Goal: Ask a question

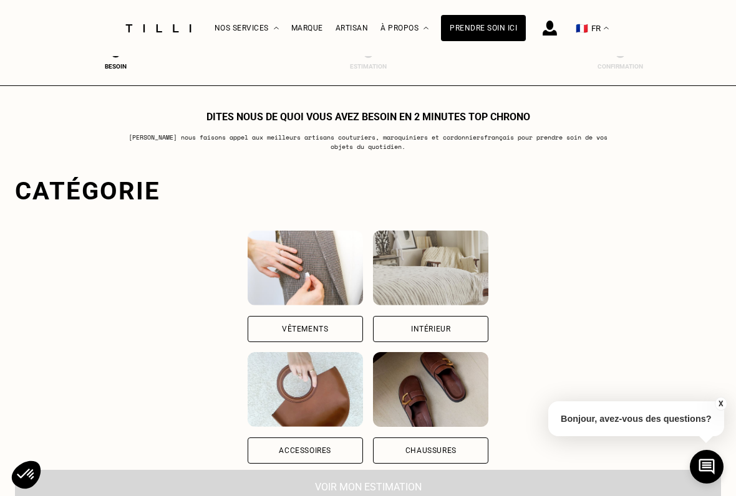
click at [248, 328] on div "Vêtements" at bounding box center [305, 329] width 115 height 26
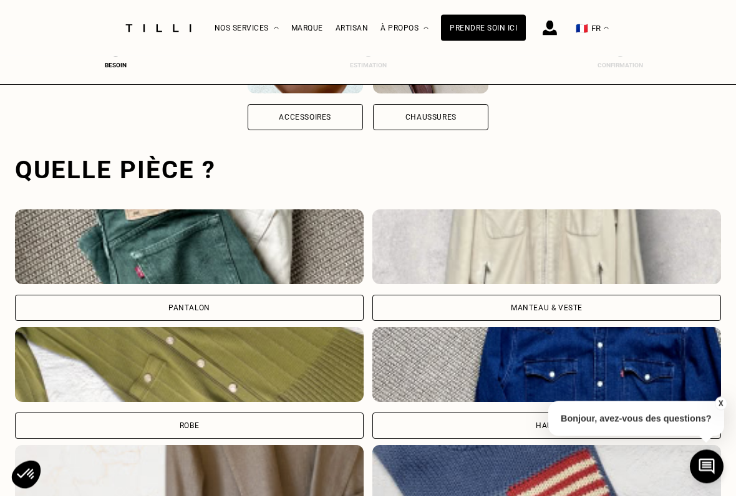
scroll to position [384, 0]
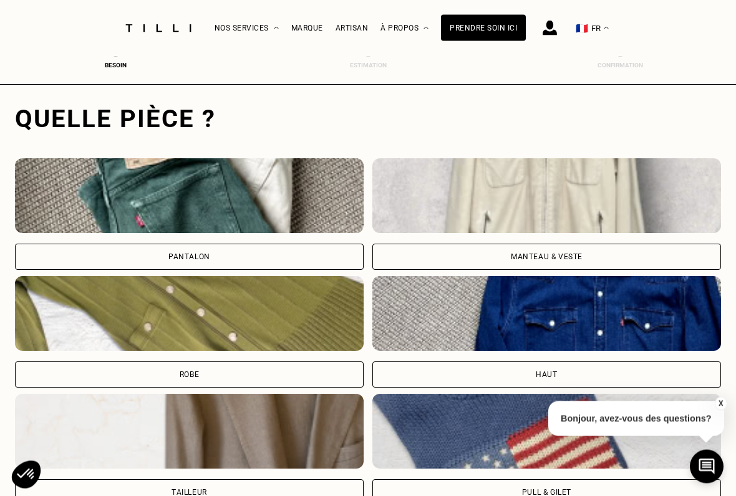
click at [552, 259] on div "Manteau & Veste" at bounding box center [547, 257] width 72 height 7
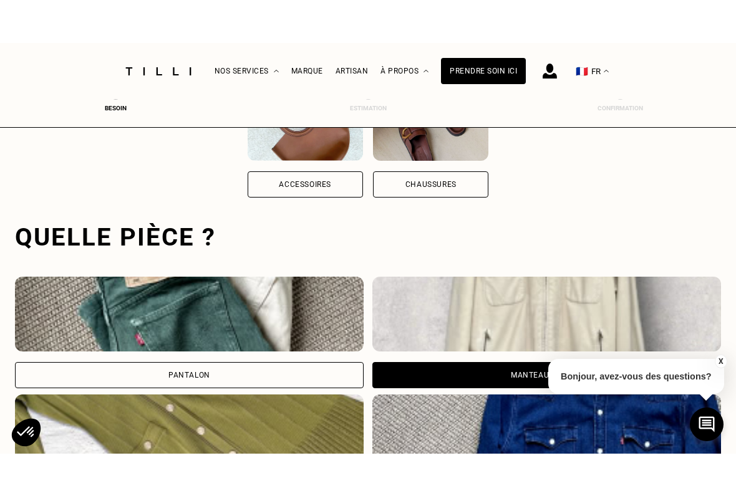
scroll to position [333, 0]
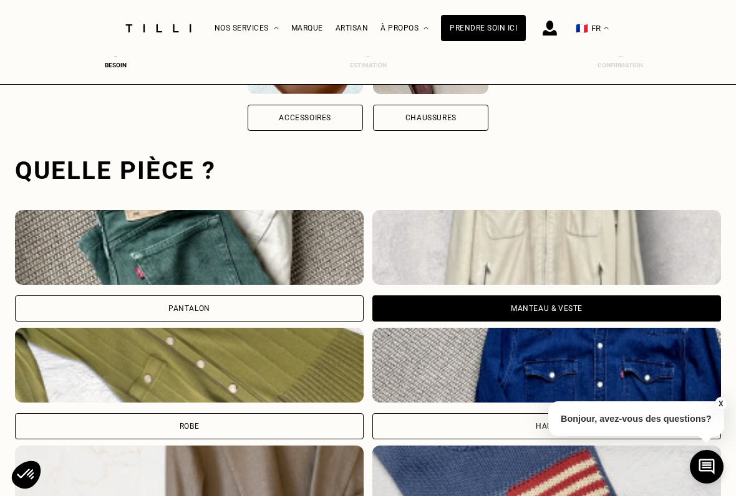
click at [549, 312] on div "Manteau & Veste" at bounding box center [547, 308] width 72 height 7
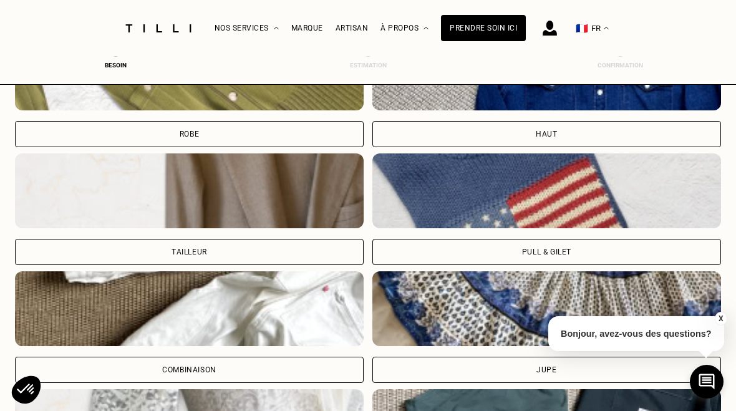
scroll to position [624, 0]
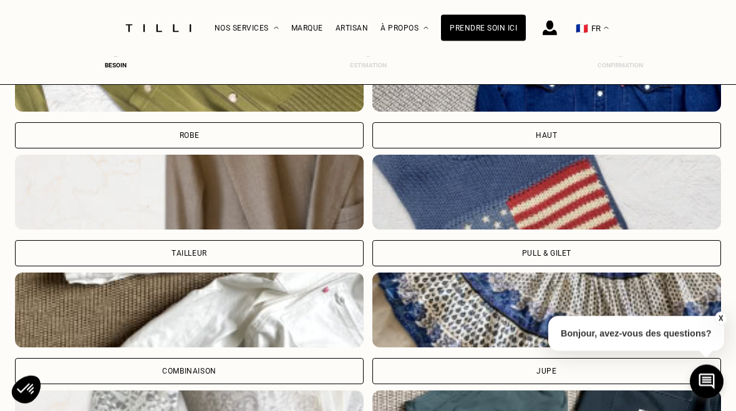
click at [133, 256] on div "Tailleur" at bounding box center [189, 254] width 349 height 26
select select "FR"
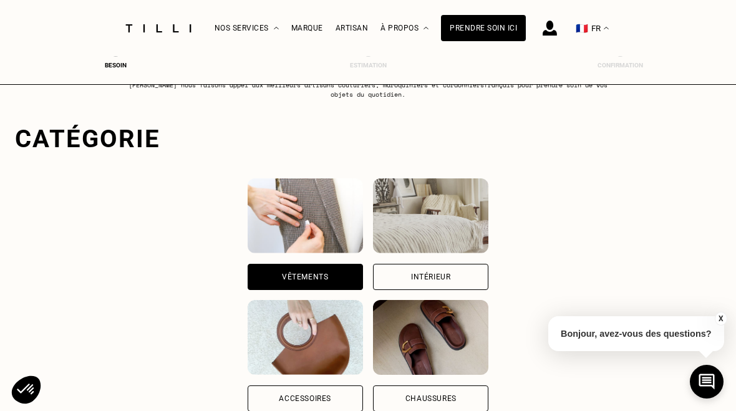
scroll to position [0, 0]
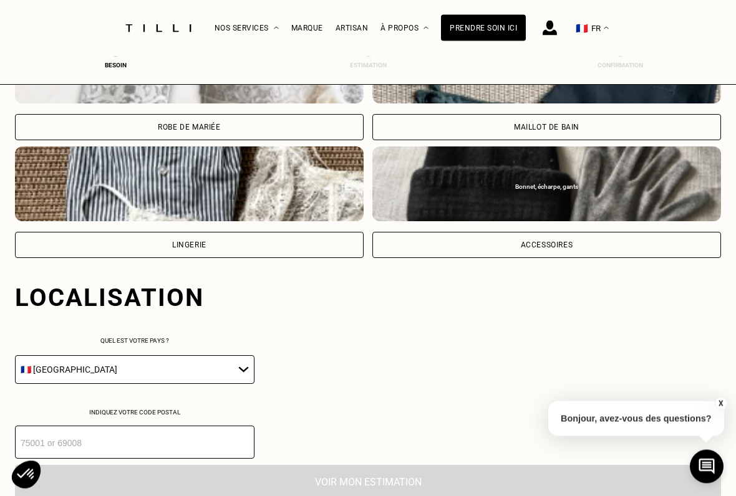
click at [229, 367] on select "🇩🇪 [GEOGRAPHIC_DATA] 🇦🇹 [GEOGRAPHIC_DATA] 🇧🇪 [GEOGRAPHIC_DATA] 🇧🇬 Bulgarie 🇨🇾 C…" at bounding box center [134, 370] width 239 height 29
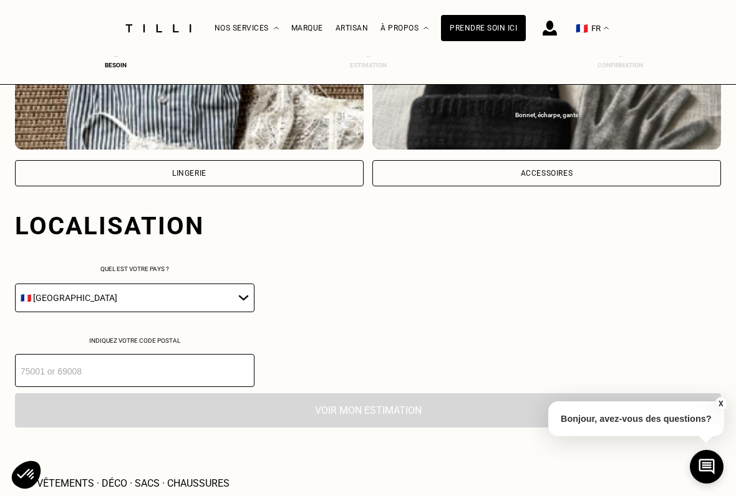
click at [52, 383] on input "number" at bounding box center [134, 370] width 239 height 33
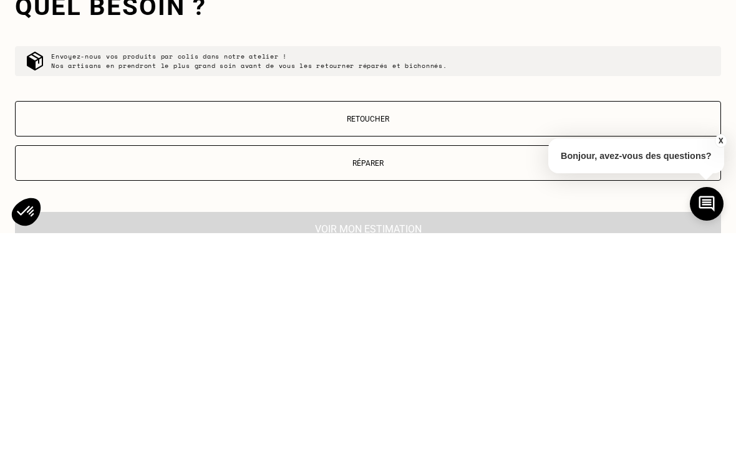
scroll to position [1263, 0]
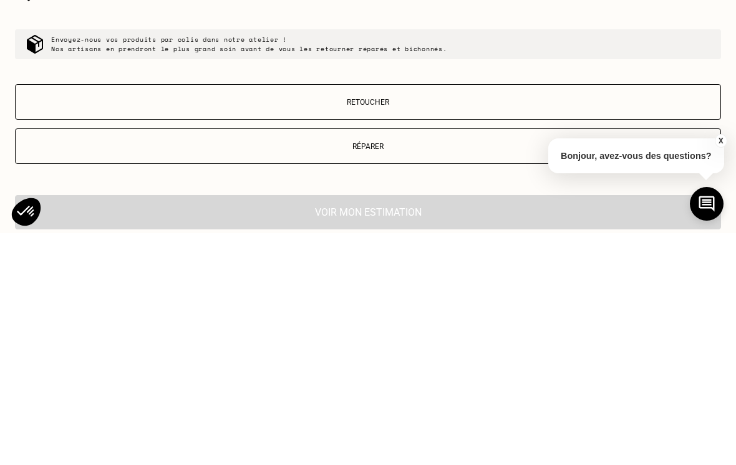
type input "24510"
click at [66, 374] on p "Réparer" at bounding box center [368, 378] width 692 height 9
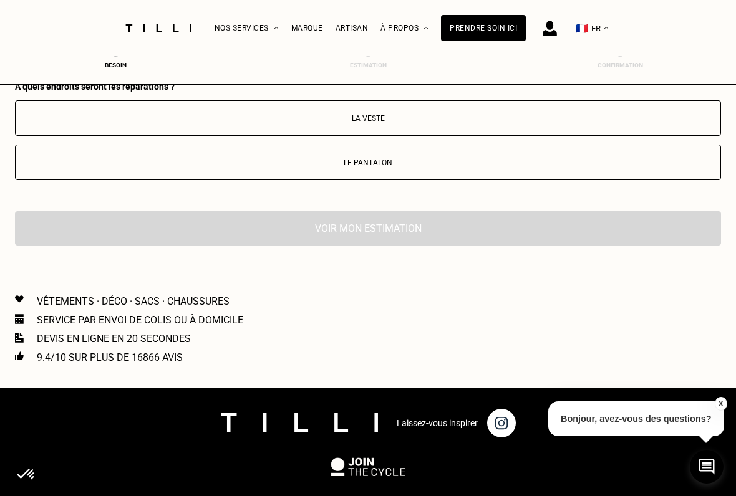
scroll to position [1615, 0]
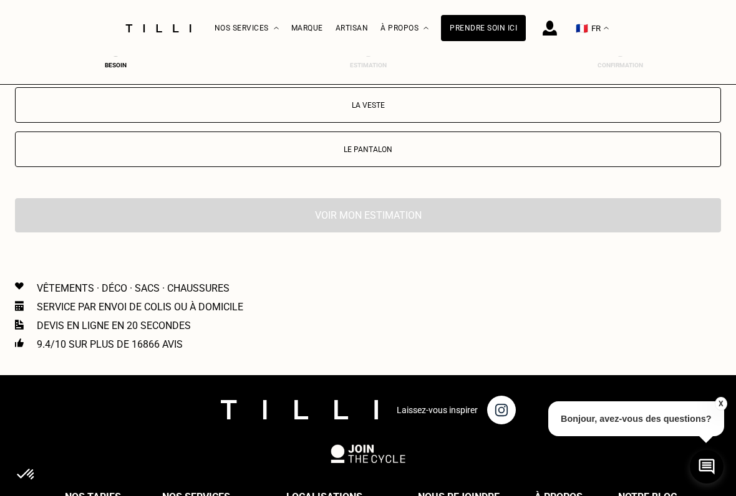
click at [48, 110] on p "La veste" at bounding box center [368, 105] width 692 height 9
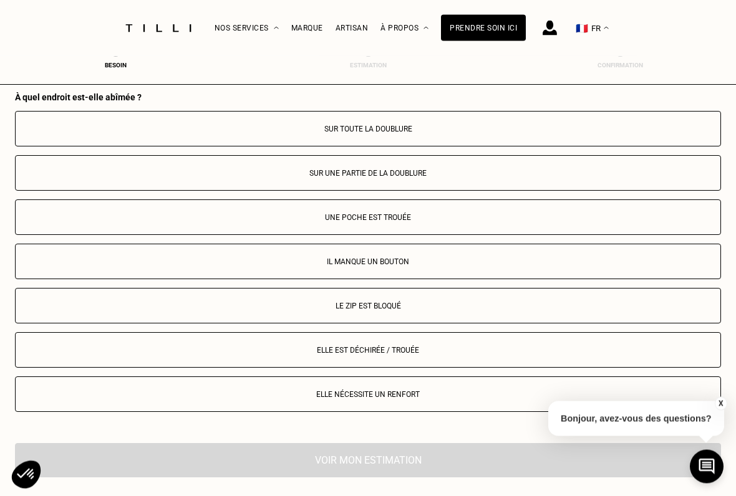
scroll to position [1739, 0]
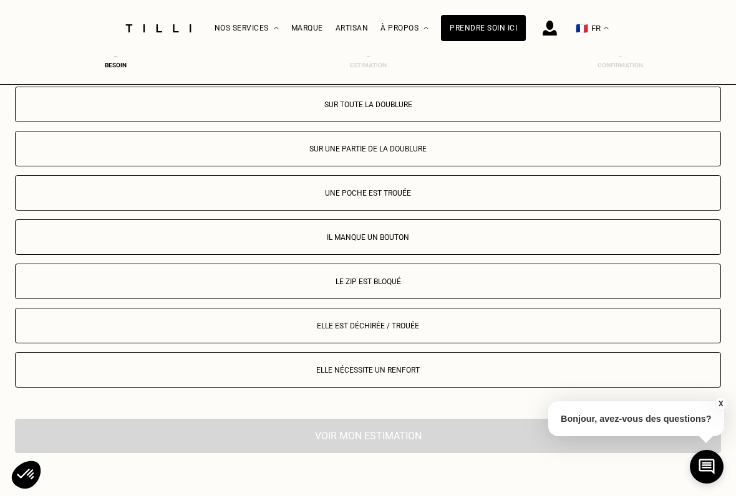
click at [416, 330] on p "Elle est déchirée / trouée" at bounding box center [368, 326] width 692 height 9
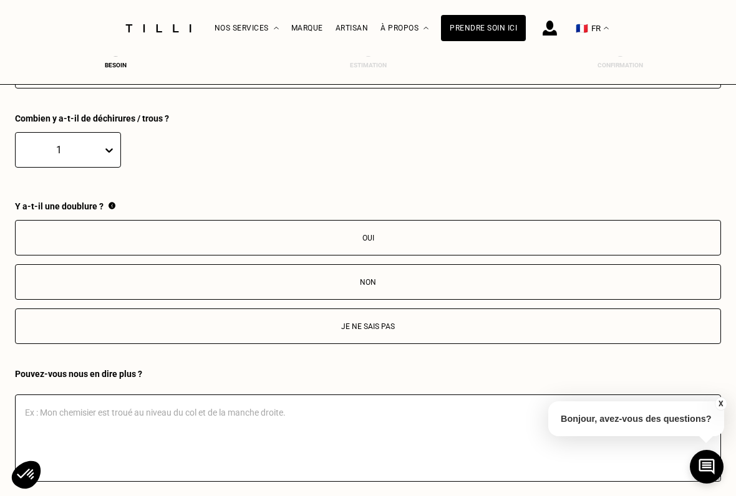
scroll to position [2084, 0]
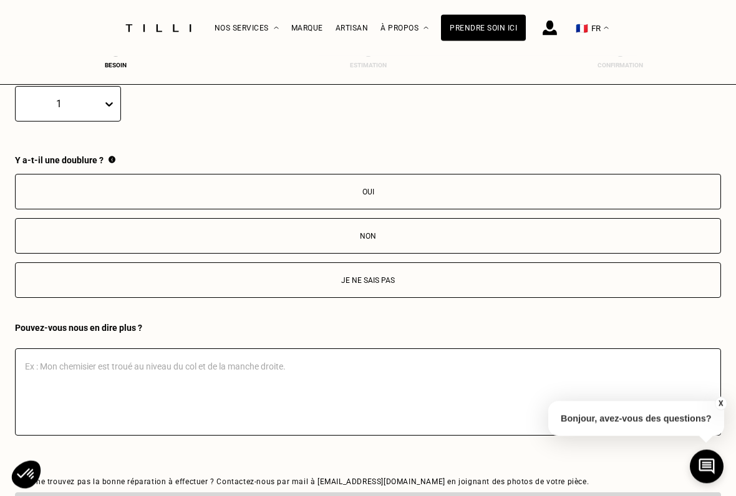
click at [441, 200] on button "Oui" at bounding box center [368, 193] width 706 height 36
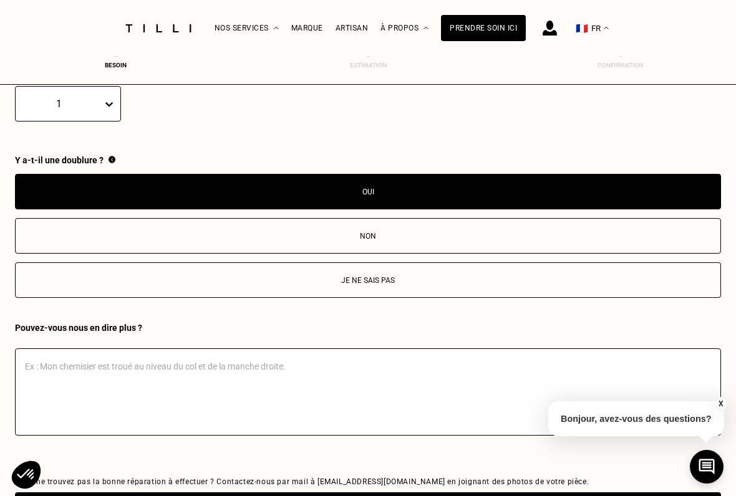
click at [42, 375] on textarea at bounding box center [368, 392] width 706 height 87
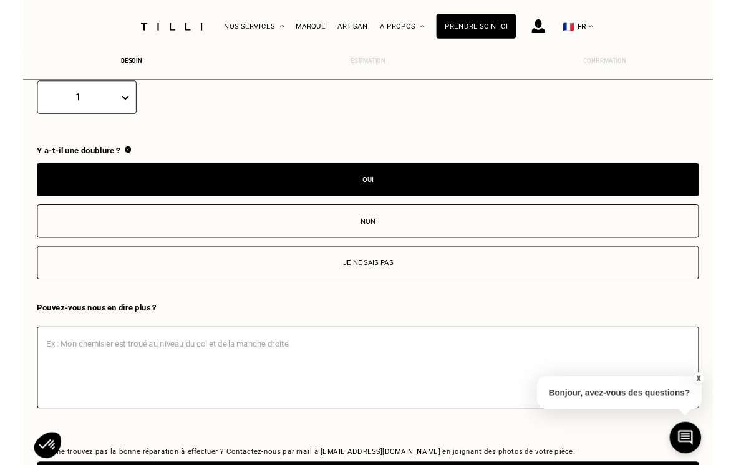
scroll to position [2144, 0]
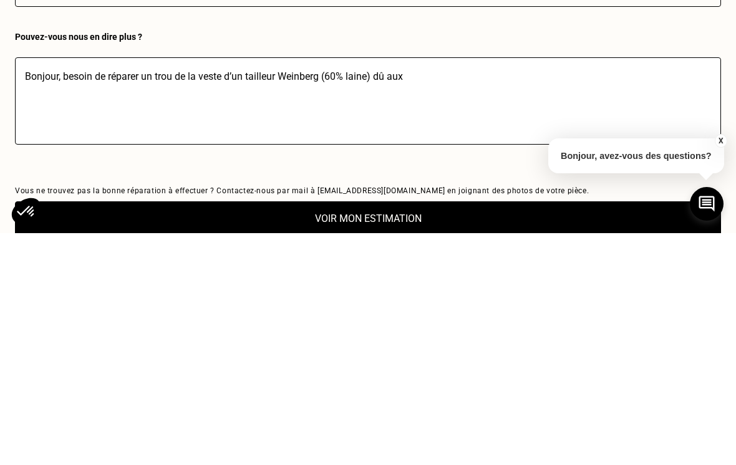
click at [376, 289] on textarea "Bonjour, besoin de réparer un trou de la veste d’un tailleur Weinberg (60% lain…" at bounding box center [368, 332] width 706 height 87
click at [441, 289] on textarea "Bonjour, besoin de réparer un trou de la veste d’un tailleur Weinberg (60% lain…" at bounding box center [368, 332] width 706 height 87
click at [455, 289] on textarea "Bonjour, besoin de réparer un trou de la veste d’un tailleur Weinberg (60% lain…" at bounding box center [368, 332] width 706 height 87
click at [460, 289] on textarea "Bonjour, besoin de réparer un trou de la veste d’un tailleur Weinberg (60% lain…" at bounding box center [368, 332] width 706 height 87
click at [463, 289] on textarea "Bonjour, besoin de réparer un trou de la veste d’un tailleur Weinberg (60% lain…" at bounding box center [368, 332] width 706 height 87
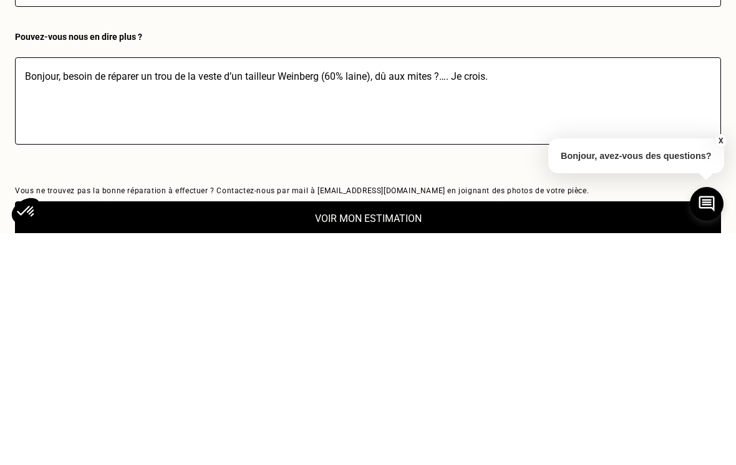
click at [466, 289] on textarea "Bonjour, besoin de réparer un trou de la veste d’un tailleur Weinberg (60% lain…" at bounding box center [368, 332] width 706 height 87
click at [464, 289] on textarea "Bonjour, besoin de réparer un trou de la veste d’un tailleur Weinberg (60% lain…" at bounding box center [368, 332] width 706 height 87
click at [480, 289] on textarea "Bonjour, besoin de réparer un trou de la veste d’un tailleur Weinberg (60% lain…" at bounding box center [368, 332] width 706 height 87
click at [648, 289] on textarea "Bonjour, besoin de réparer un trou de la veste d’un tailleur Weinberg (60% lain…" at bounding box center [368, 332] width 706 height 87
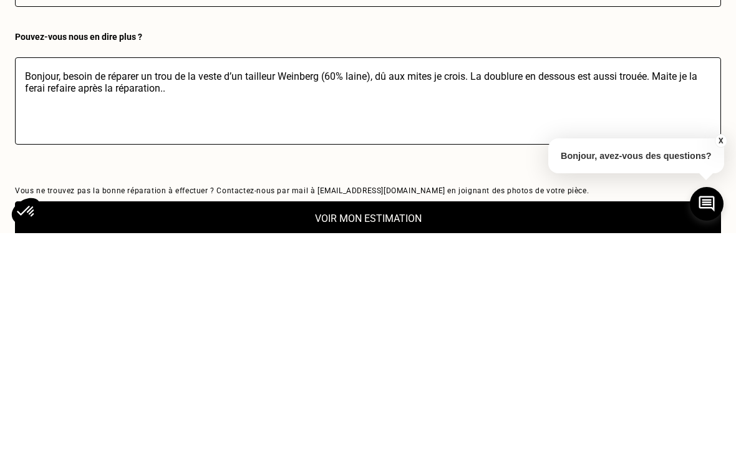
click at [204, 289] on textarea "Bonjour, besoin de réparer un trou de la veste d’un tailleur Weinberg (60% lain…" at bounding box center [368, 332] width 706 height 87
click at [467, 289] on textarea "Bonjour, besoin de réparer un trou de la veste d’un tailleur Weinberg (60% lain…" at bounding box center [368, 332] width 706 height 87
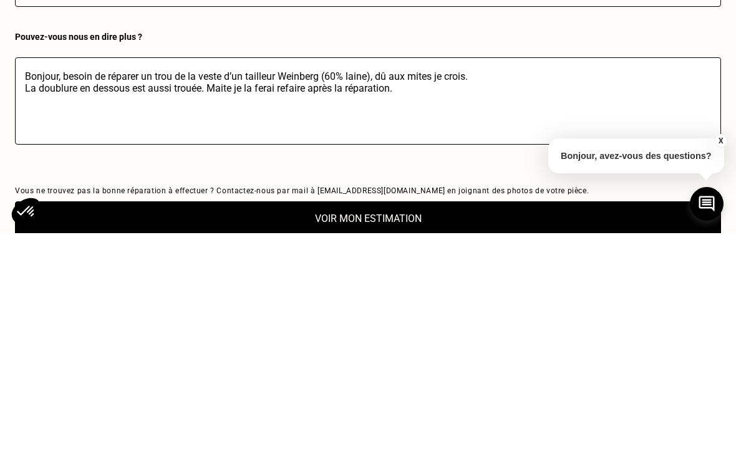
click at [418, 289] on textarea "Bonjour, besoin de réparer un trou de la veste d’un tailleur Weinberg (60% lain…" at bounding box center [368, 332] width 706 height 87
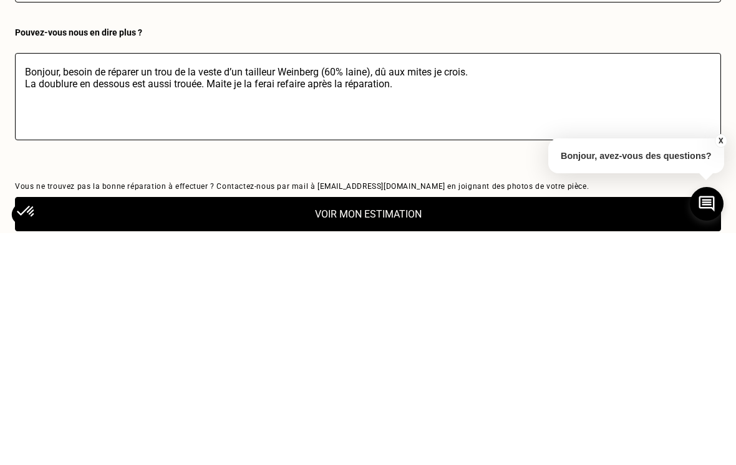
scroll to position [2149, 0]
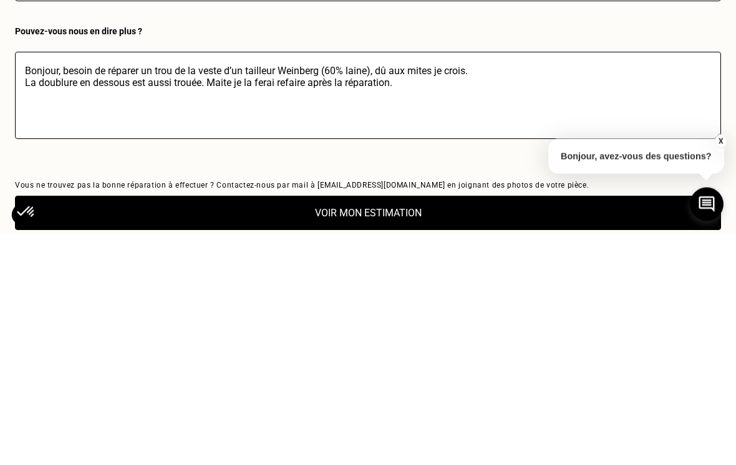
click at [369, 284] on textarea "Bonjour, besoin de réparer un trou de la veste d’un tailleur Weinberg (60% lain…" at bounding box center [368, 327] width 706 height 87
click at [496, 284] on textarea "Bonjour, besoin de réparer un trou de la veste d’un tailleur Weinberg (60% lain…" at bounding box center [368, 327] width 706 height 87
click at [415, 284] on textarea "Bonjour, besoin de réparer un trou de la veste d’un tailleur Weinberg (60% lain…" at bounding box center [368, 327] width 706 height 87
click at [65, 284] on textarea "Bonjour, besoin de réparer un trou de la veste d’un tailleur Weinberg (60% lain…" at bounding box center [368, 327] width 706 height 87
click at [103, 284] on textarea "Bonjour, besoin de réparer un trou de la veste d’un tailleur Weinberg (60% lain…" at bounding box center [368, 327] width 706 height 87
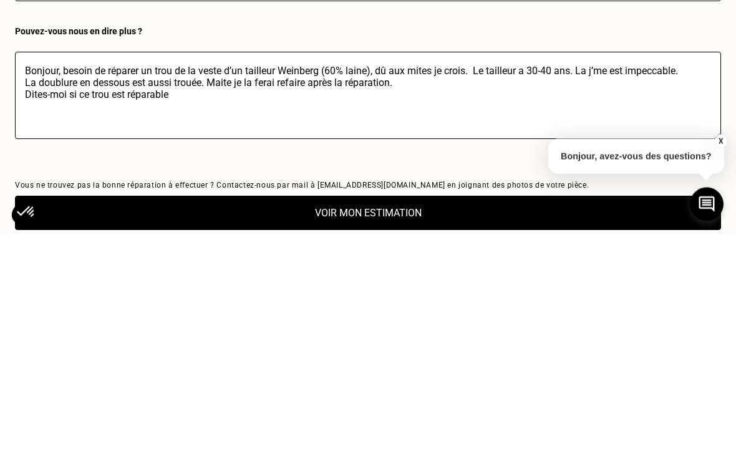
click at [111, 284] on textarea "Bonjour, besoin de réparer un trou de la veste d’un tailleur Weinberg (60% lain…" at bounding box center [368, 327] width 706 height 87
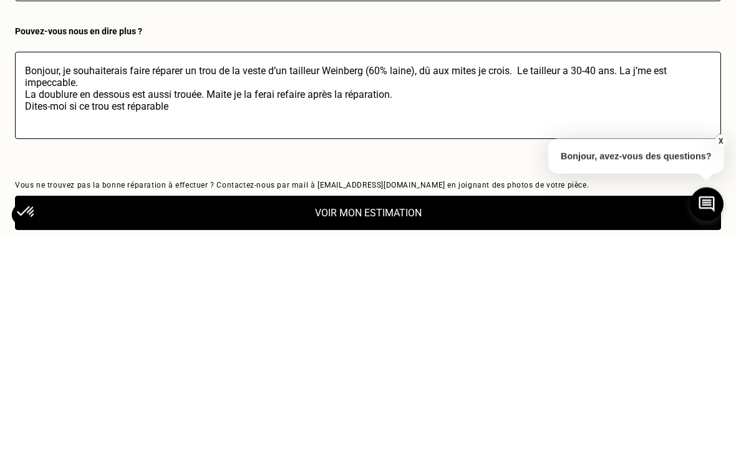
click at [413, 284] on textarea "Bonjour, je souhaiterais faire réparer un trou de la veste d’un tailleur Weinbe…" at bounding box center [368, 327] width 706 height 87
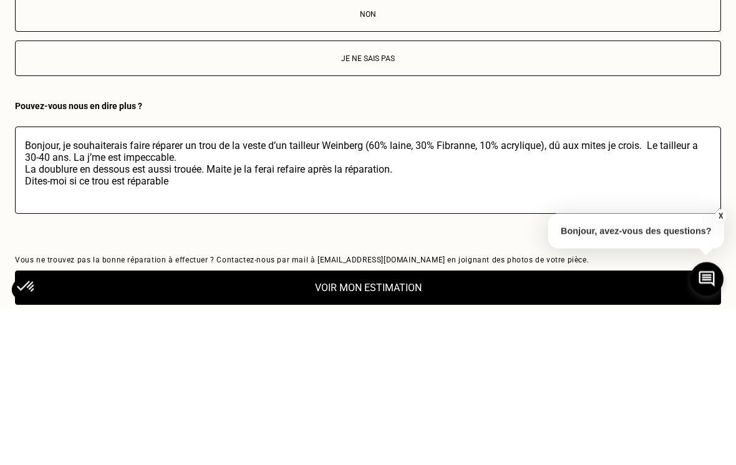
click at [629, 284] on textarea "Bonjour, je souhaiterais faire réparer un trou de la veste d’un tailleur Weinbe…" at bounding box center [368, 327] width 706 height 87
click at [584, 284] on textarea "Bonjour, je souhaiterais faire réparer un trou de la veste d’un tailleur Weinbe…" at bounding box center [368, 327] width 706 height 87
click at [654, 284] on textarea "Bonjour, je souhaiterais faire réparer un trou de la veste d’un tailleur Weinbe…" at bounding box center [368, 327] width 706 height 87
click at [653, 284] on textarea "Bonjour, je souhaiterais faire réparer un trou de la veste d’un tailleur Weinbe…" at bounding box center [368, 327] width 706 height 87
click at [538, 284] on textarea "Bonjour, je souhaiterais faire réparer un trou de la veste d’un tailleur Weinbe…" at bounding box center [368, 327] width 706 height 87
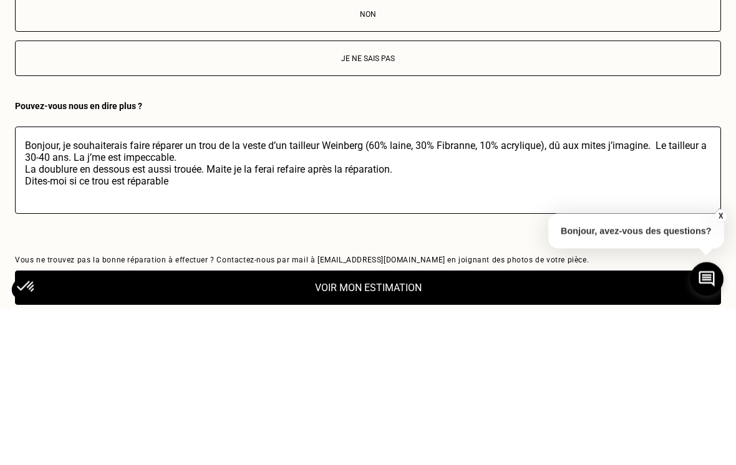
click at [659, 284] on textarea "Bonjour, je souhaiterais faire réparer un trou de la veste d’un tailleur Weinbe…" at bounding box center [368, 327] width 706 height 87
click at [163, 284] on textarea "Bonjour, je souhaiterais faire réparer un trou de la veste d’un tailleur Weinbe…" at bounding box center [368, 327] width 706 height 87
click at [72, 284] on textarea "Bonjour, je souhaiterais faire réparer un trou de la veste d’un tailleur Weinbe…" at bounding box center [368, 327] width 706 height 87
click at [196, 284] on textarea "Bonjour, je souhaiterais faire réparer un trou de la veste d’un tailleur Weinbe…" at bounding box center [368, 327] width 706 height 87
click at [312, 284] on textarea "Bonjour, je souhaiterais faire réparer un trou de la veste d’un tailleur Weinbe…" at bounding box center [368, 327] width 706 height 87
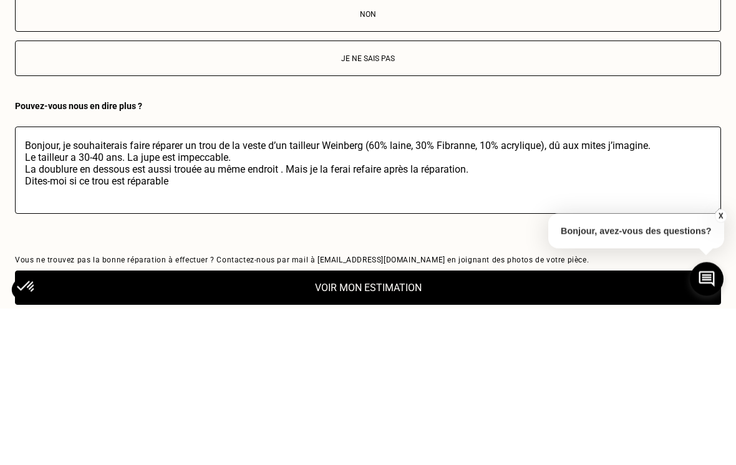
click at [458, 284] on textarea "Bonjour, je souhaiterais faire réparer un trou de la veste d’un tailleur Weinbe…" at bounding box center [368, 327] width 706 height 87
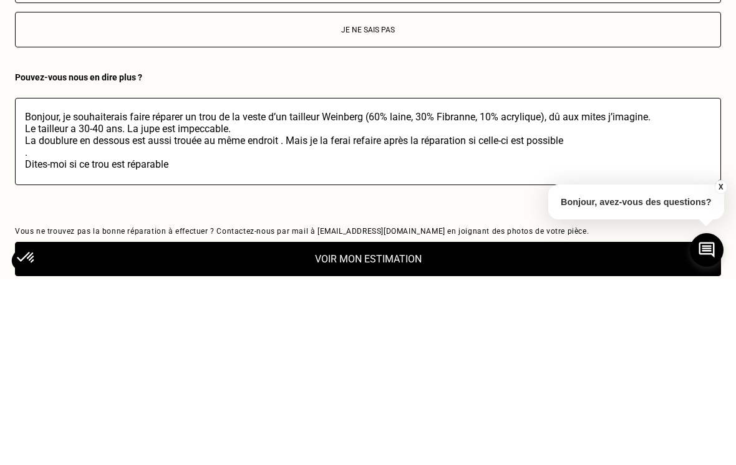
click at [183, 284] on textarea "Bonjour, je souhaiterais faire réparer un trou de la veste d’un tailleur Weinbe…" at bounding box center [368, 327] width 706 height 87
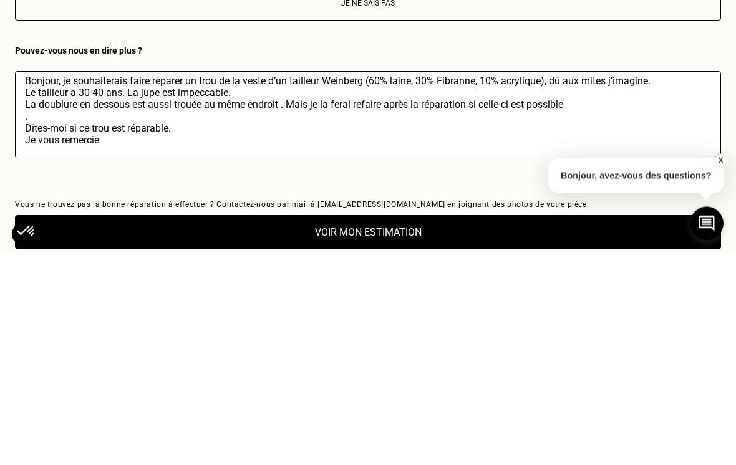
click at [31, 284] on textarea "Bonjour, je souhaiterais faire réparer un trou de la veste d’un tailleur Weinbe…" at bounding box center [368, 327] width 706 height 87
click at [25, 284] on textarea "Bonjour, je souhaiterais faire réparer un trou de la veste d’un tailleur Weinbe…" at bounding box center [368, 327] width 706 height 87
click at [448, 268] on div "Bonjour, je souhaiterais faire réparer un trou de la veste d’un tailleur Weinbe…" at bounding box center [368, 335] width 706 height 134
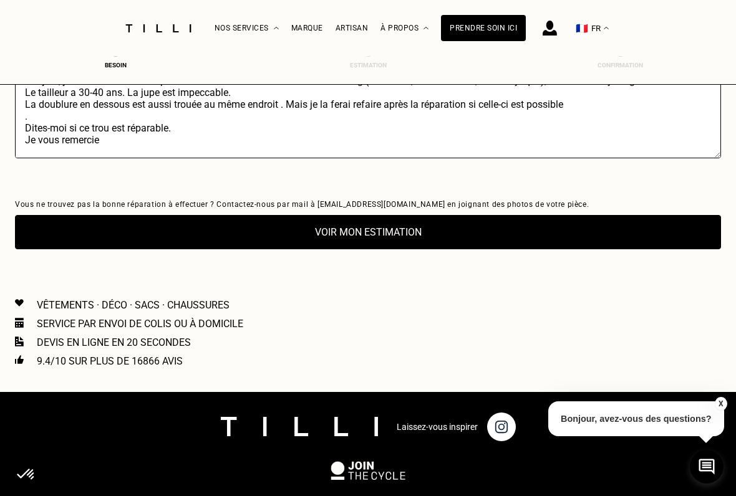
click at [34, 130] on textarea "Bonjour, je souhaiterais faire réparer un trou de la veste d’un tailleur Weinbe…" at bounding box center [368, 114] width 706 height 87
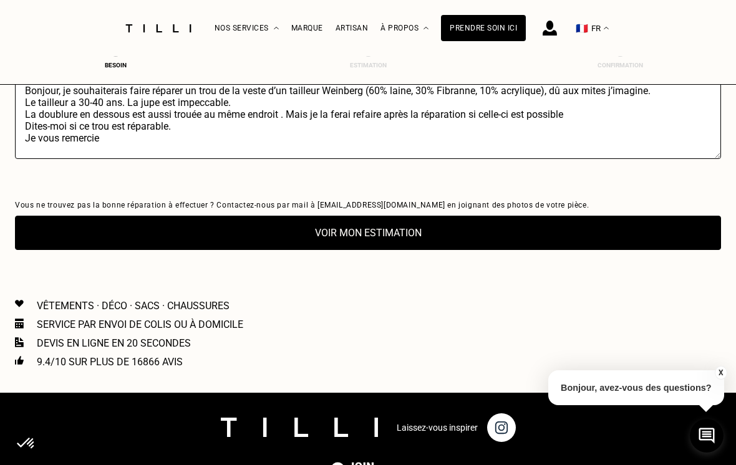
scroll to position [0, 0]
click at [185, 140] on textarea "Bonjour, je souhaiterais faire réparer un trou de la veste d’un tailleur Weinbe…" at bounding box center [368, 115] width 706 height 87
click at [451, 108] on textarea "Bonjour, je souhaiterais faire réparer un trou de la veste d’un tailleur Weinbe…" at bounding box center [368, 115] width 706 height 87
click at [547, 108] on textarea "Bonjour, je souhaiterais faire réparer un trou de la veste d’un tailleur Weinbe…" at bounding box center [368, 115] width 706 height 87
click at [656, 108] on textarea "Bonjour, je souhaiterais faire réparer un trou de la veste d’un tailleur Weinbe…" at bounding box center [368, 115] width 706 height 87
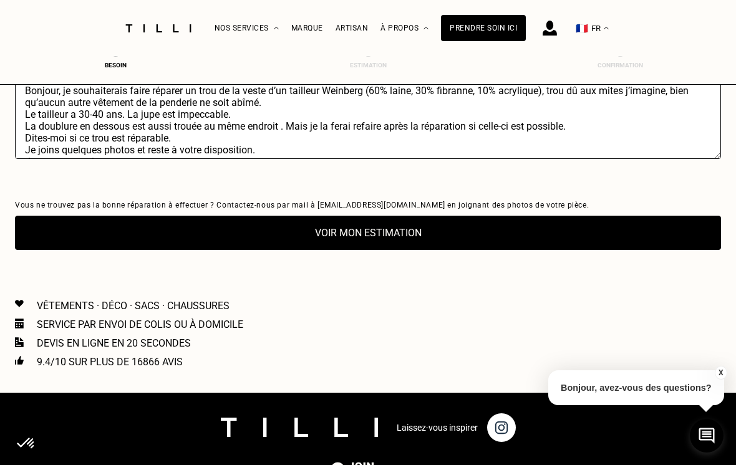
click at [119, 148] on textarea "Bonjour, je souhaiterais faire réparer un trou de la veste d’un tailleur Weinbe…" at bounding box center [368, 115] width 706 height 87
click at [262, 139] on textarea "Bonjour, je souhaiterais faire réparer un trou de la veste d’un tailleur Weinbe…" at bounding box center [368, 115] width 706 height 87
click at [251, 131] on textarea "Bonjour, je souhaiterais faire réparer un trou de la veste d’un tailleur Weinbe…" at bounding box center [368, 115] width 706 height 87
click at [134, 143] on textarea "Bonjour, je souhaiterais faire réparer un trou de la veste d’un tailleur Weinbe…" at bounding box center [368, 115] width 706 height 87
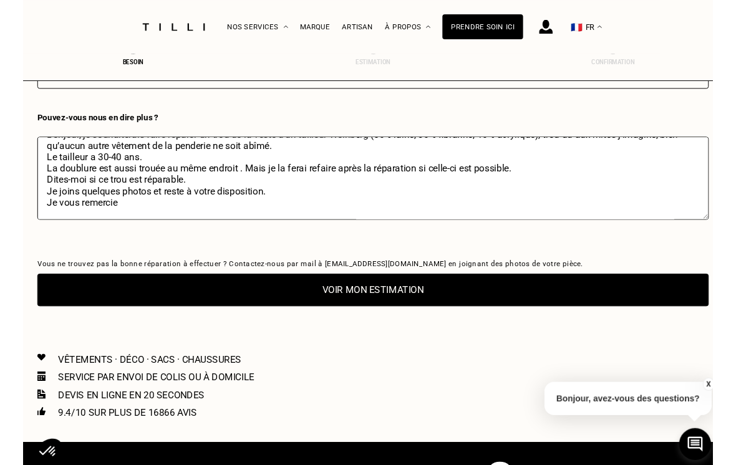
scroll to position [2287, 0]
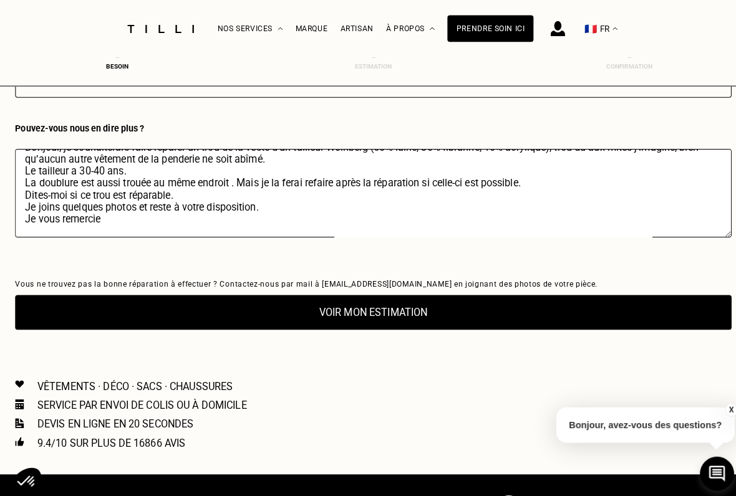
click at [64, 231] on textarea "Bonjour, je souhaiterais faire réparer un trou de la veste d’un tailleur Weinbe…" at bounding box center [368, 190] width 706 height 87
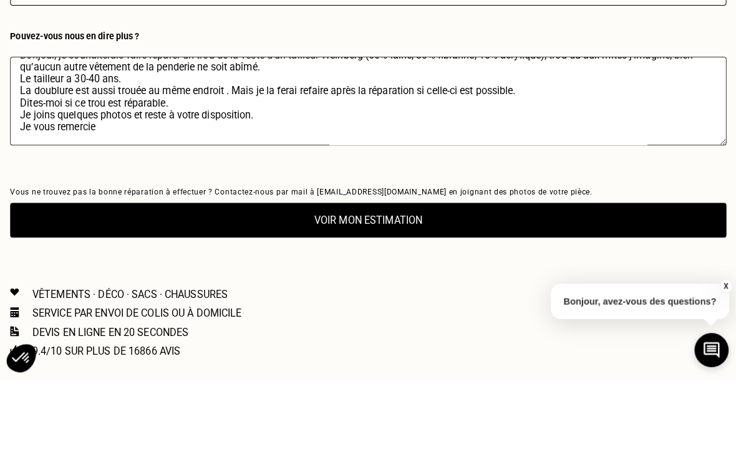
click at [205, 147] on textarea "Bonjour, je souhaiterais faire réparer un trou de la veste d’un tailleur Weinbe…" at bounding box center [368, 190] width 706 height 87
click at [227, 147] on textarea "Bonjour, je souhaiterais faire réparer un trou de la veste d’un tailleur Weinbe…" at bounding box center [368, 190] width 706 height 87
click at [57, 147] on textarea "Bonjour, je souhaiterais faire réparer un trou de la veste d’un tailleur Weinbe…" at bounding box center [368, 190] width 706 height 87
click at [143, 147] on textarea "Bonjour, je souhaiterais faire réparer un trou de la veste d’un tailleur Weinbe…" at bounding box center [368, 190] width 706 height 87
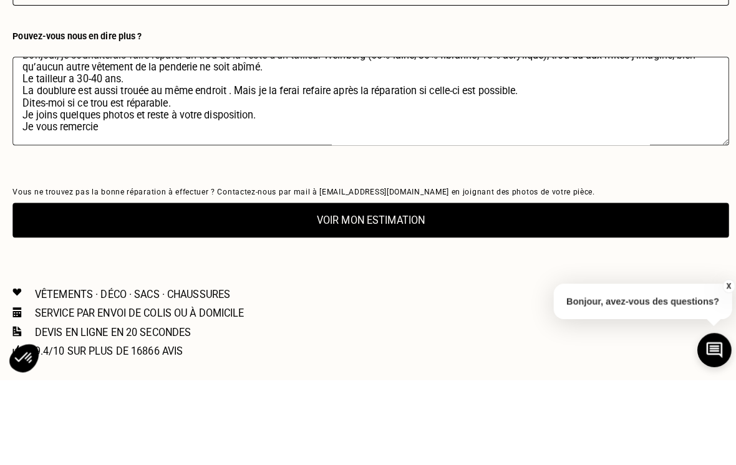
click at [442, 147] on textarea "Bonjour, je souhaiterais faire réparer un trou de la veste d’un tailleur Weinbe…" at bounding box center [368, 190] width 706 height 87
click at [449, 147] on textarea "Bonjour, je souhaiterais faire réparer un trou de la veste d’un tailleur Weinbe…" at bounding box center [368, 190] width 706 height 87
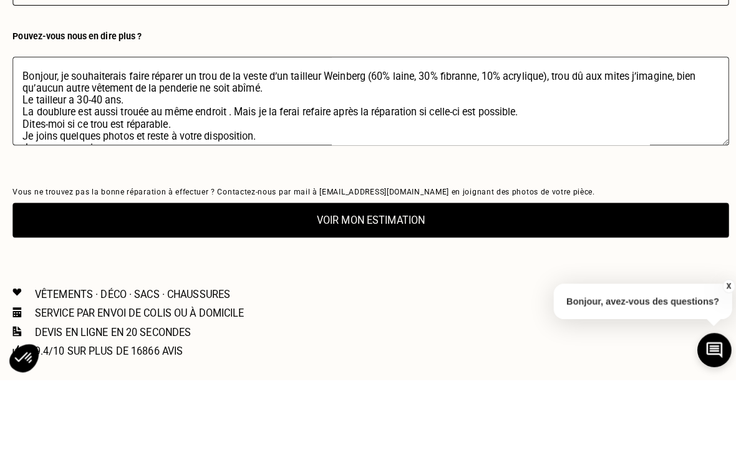
scroll to position [2406, 0]
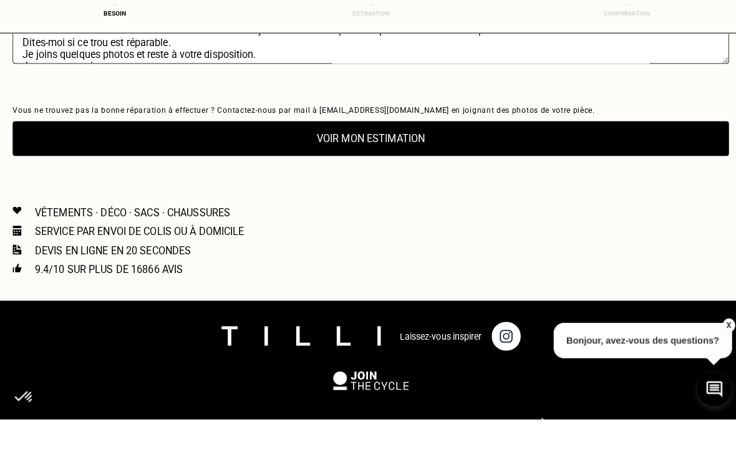
type textarea "Bonjour, je souhaiterais faire réparer un trou de la veste d’un tailleur Weinbe…"
click at [351, 157] on p "Vous ne trouvez pas la bonne réparation à effectuer ? Contactez-nous par mail à…" at bounding box center [368, 161] width 706 height 9
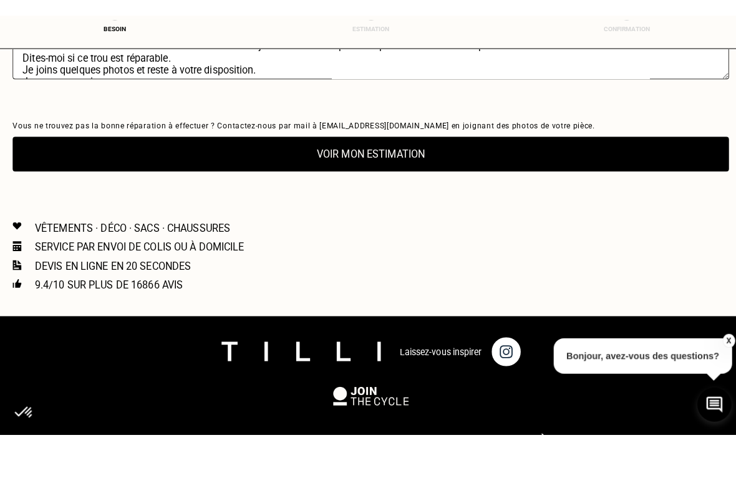
scroll to position [2457, 0]
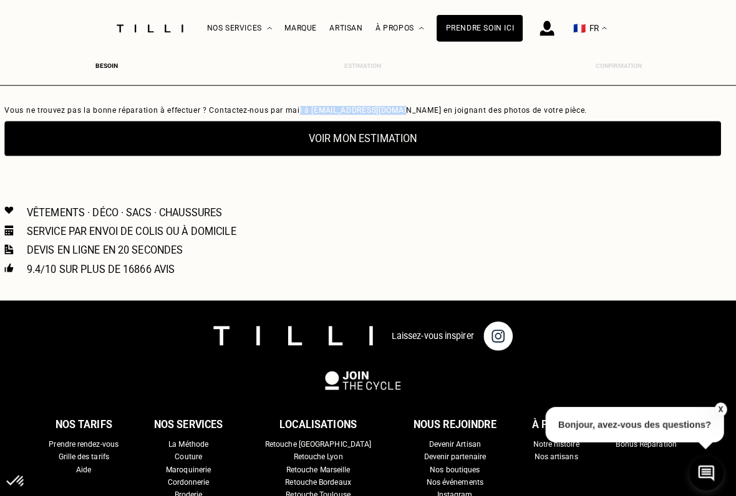
copy p "l à [EMAIL_ADDRESS][DOMAIN_NAME] en j"
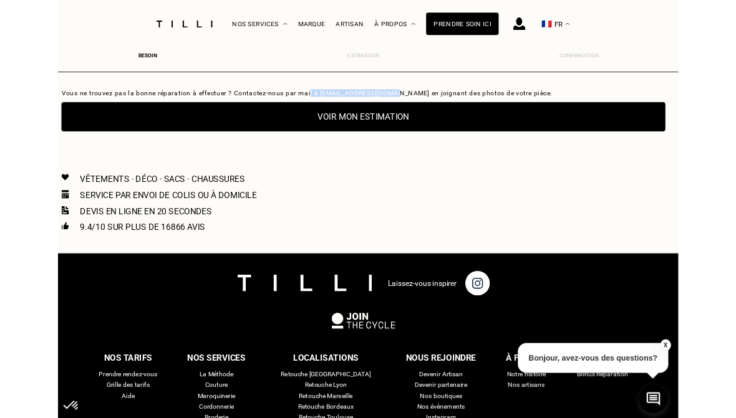
scroll to position [2486, 0]
